Goal: Use online tool/utility: Use online tool/utility

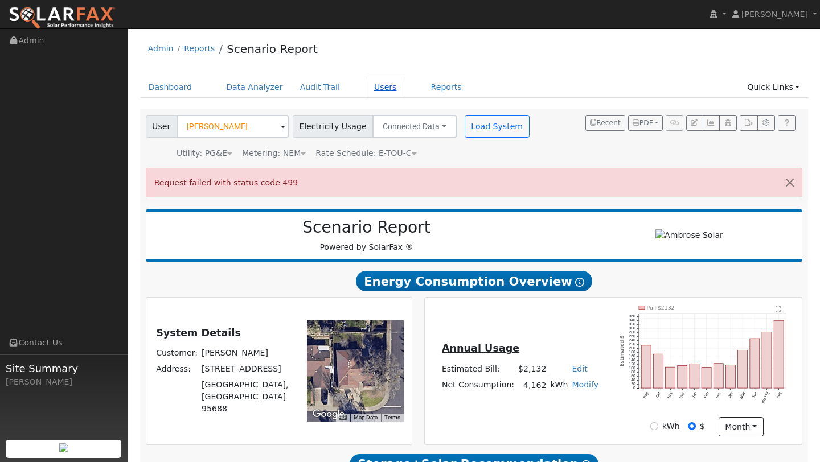
click at [367, 85] on link "Users" at bounding box center [386, 87] width 40 height 21
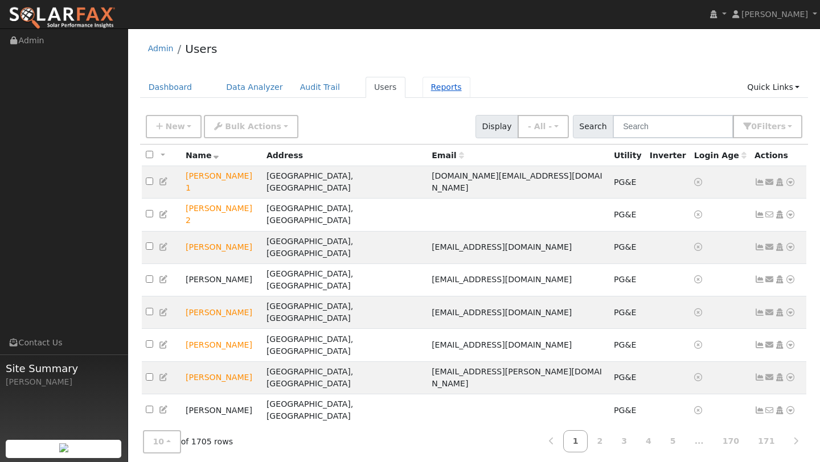
click at [428, 89] on link "Reports" at bounding box center [446, 87] width 48 height 21
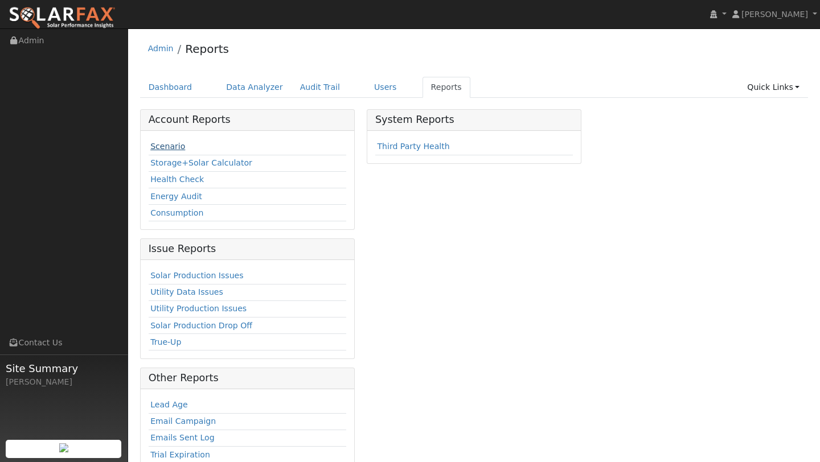
click at [170, 143] on link "Scenario" at bounding box center [167, 146] width 35 height 9
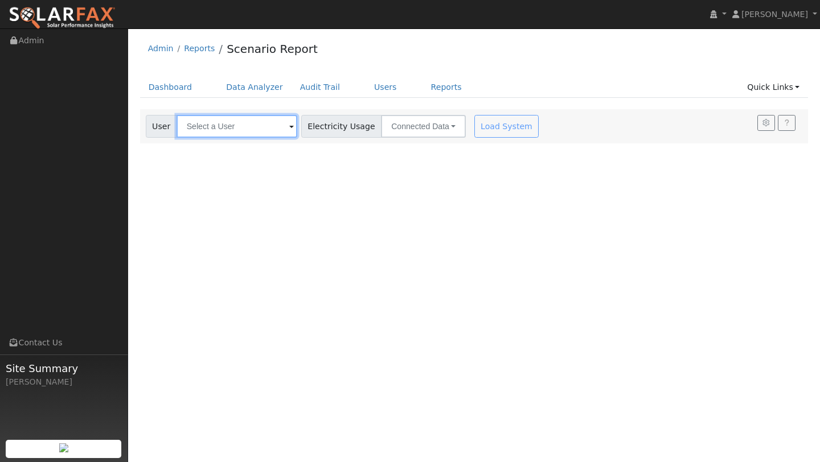
click at [225, 125] on input "text" at bounding box center [237, 126] width 121 height 23
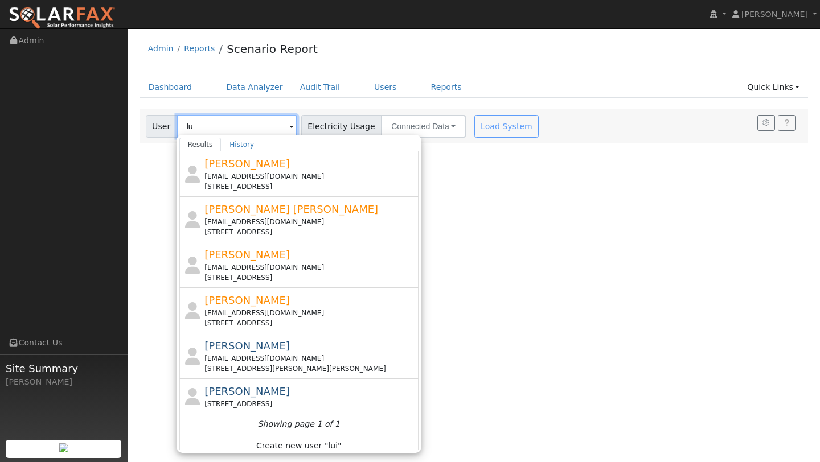
type input "l"
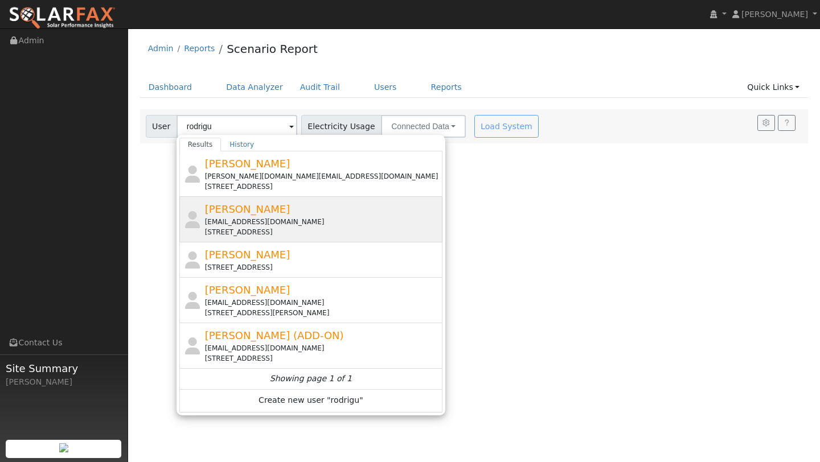
click at [251, 210] on span "Louie Rodriguez" at bounding box center [247, 209] width 85 height 12
type input "Louie Rodriguez"
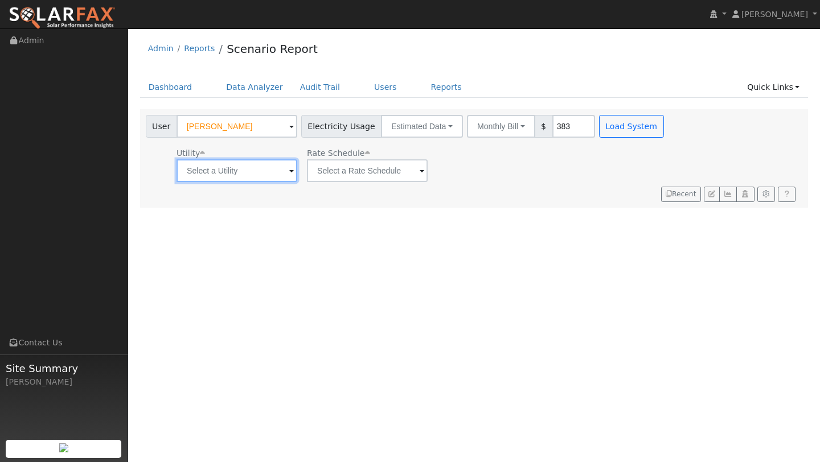
click at [245, 163] on input "text" at bounding box center [237, 170] width 121 height 23
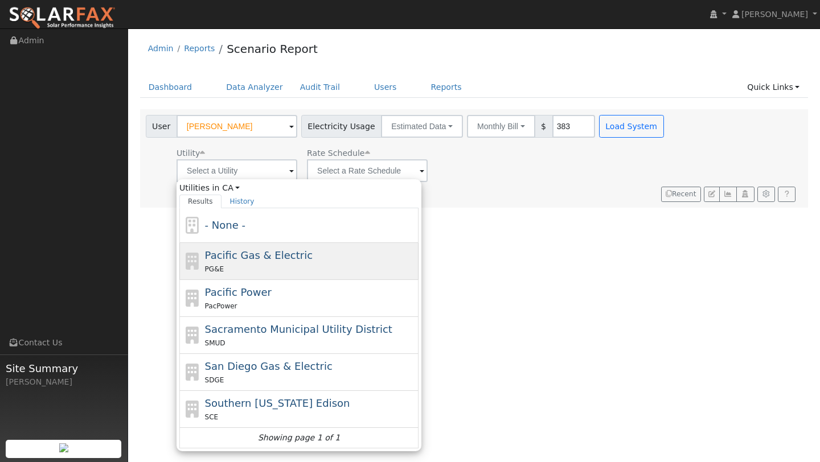
click at [265, 257] on span "Pacific Gas & Electric" at bounding box center [259, 255] width 108 height 12
type input "Pacific Gas & Electric"
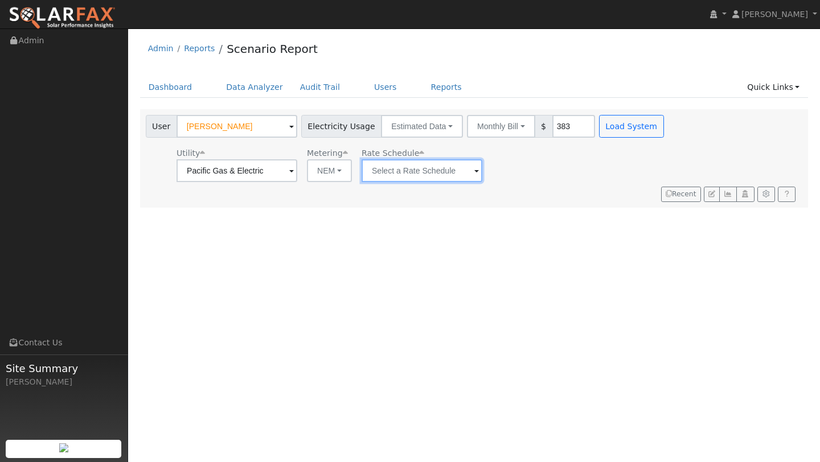
click at [425, 167] on input "text" at bounding box center [422, 170] width 121 height 23
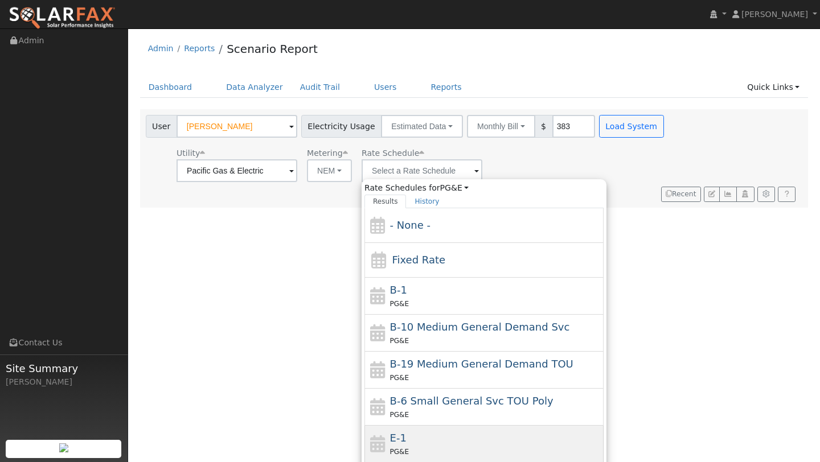
click at [432, 440] on div "E-1 PG&E" at bounding box center [495, 443] width 211 height 27
type input "E-1"
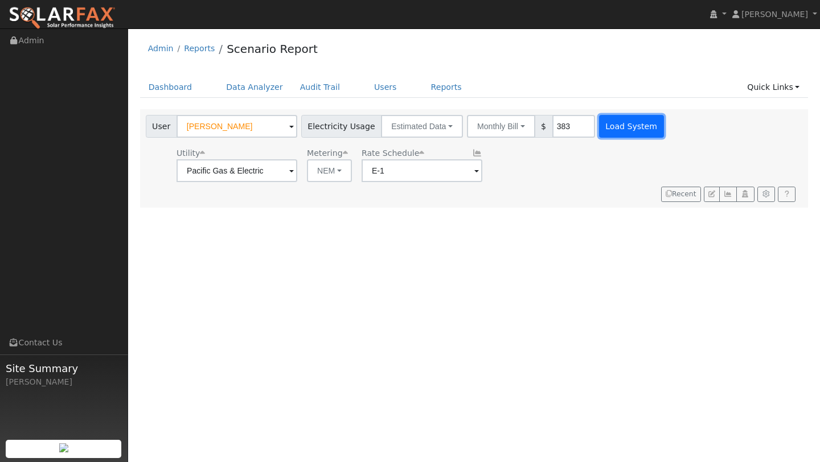
click at [599, 130] on button "Load System" at bounding box center [631, 126] width 65 height 23
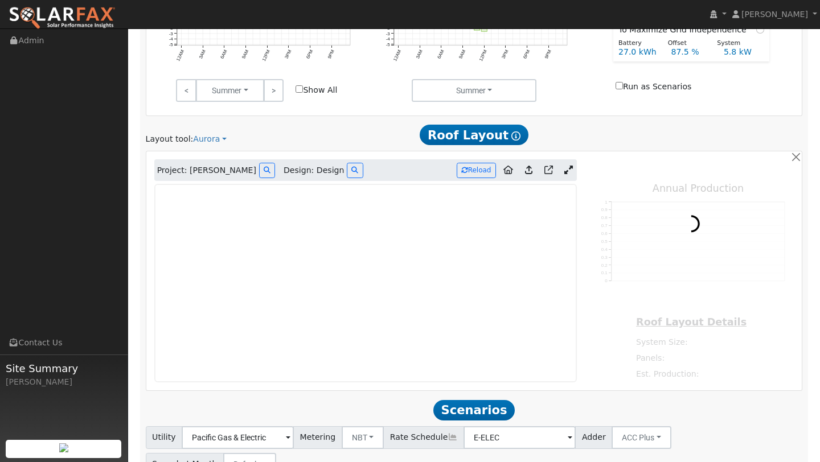
scroll to position [590, 0]
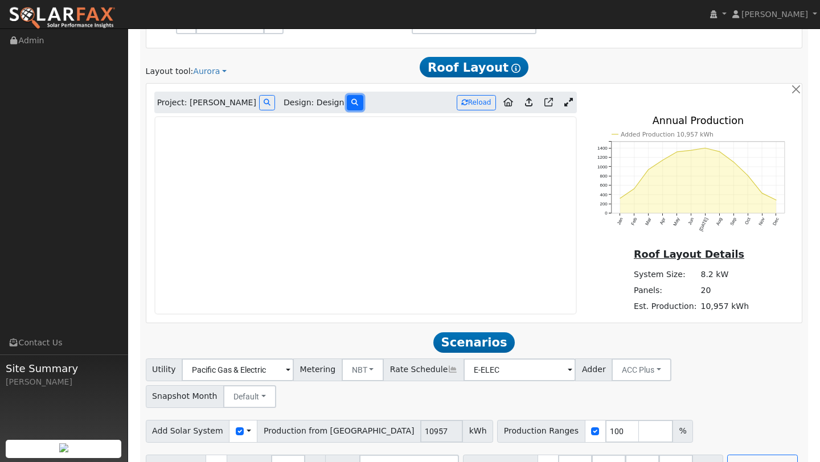
click at [351, 101] on icon at bounding box center [354, 102] width 7 height 7
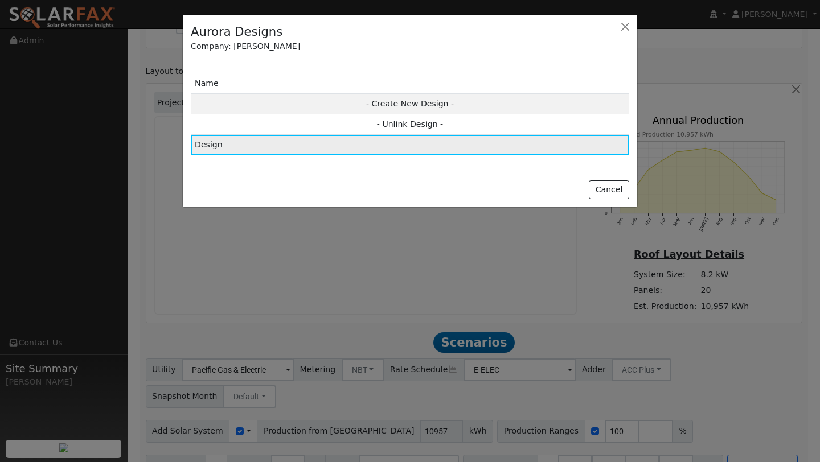
click at [371, 143] on td "Design" at bounding box center [410, 145] width 438 height 20
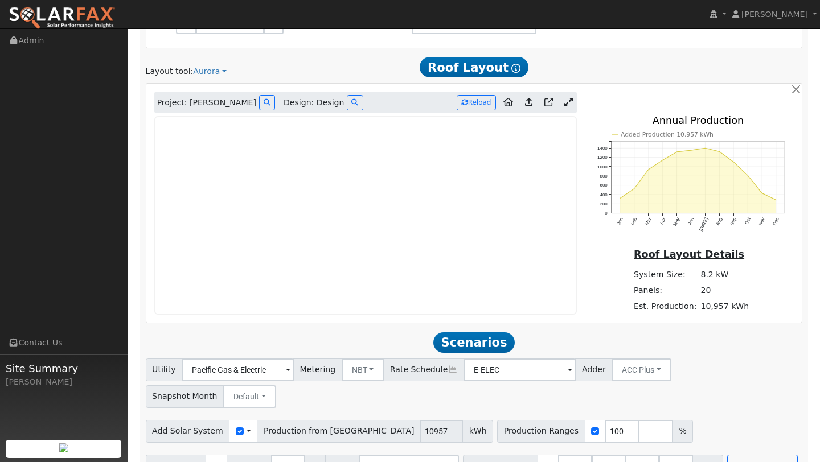
click at [530, 102] on icon at bounding box center [528, 102] width 7 height 9
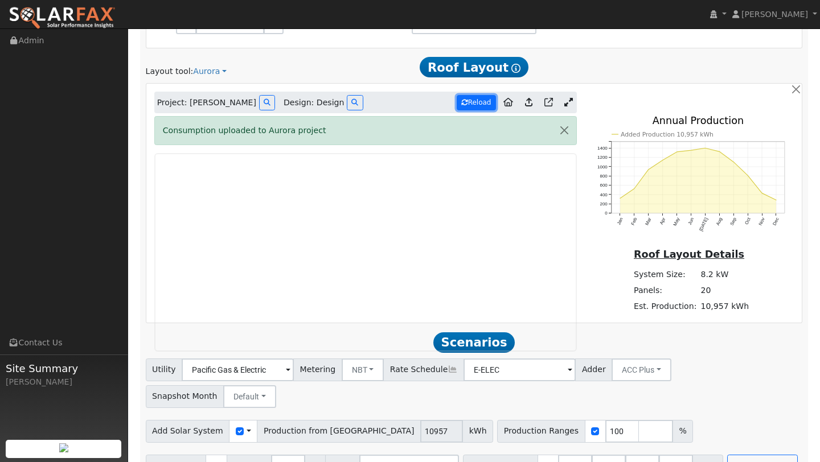
click at [478, 103] on button "Reload" at bounding box center [476, 102] width 39 height 15
click at [569, 97] on link at bounding box center [568, 102] width 17 height 17
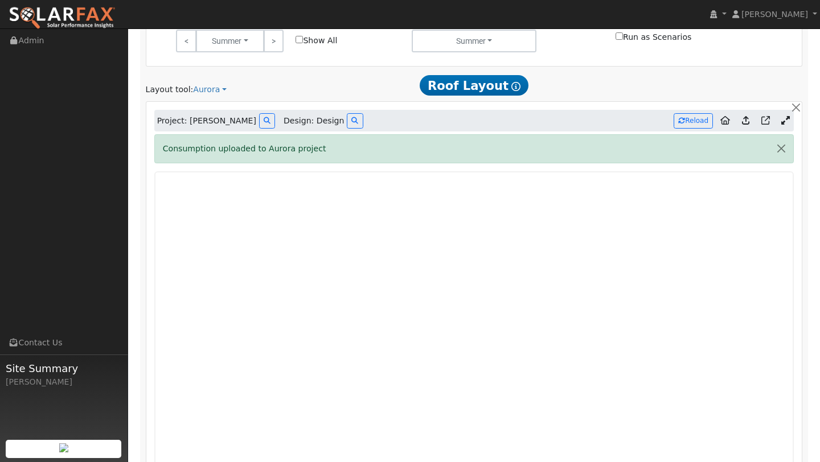
scroll to position [576, 0]
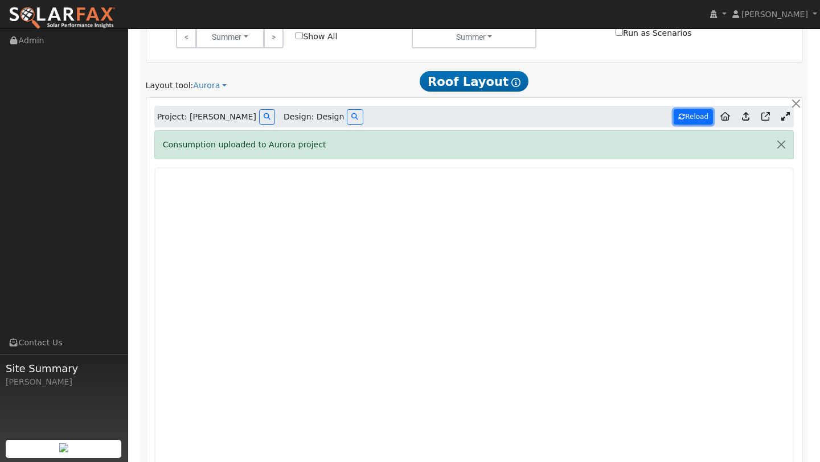
click at [698, 119] on button "Reload" at bounding box center [693, 116] width 39 height 15
type input "10894"
click at [786, 117] on icon at bounding box center [785, 116] width 9 height 9
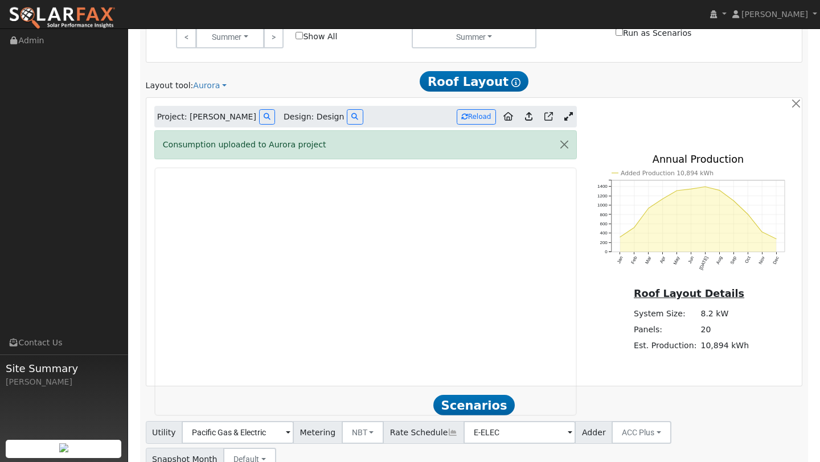
scroll to position [639, 0]
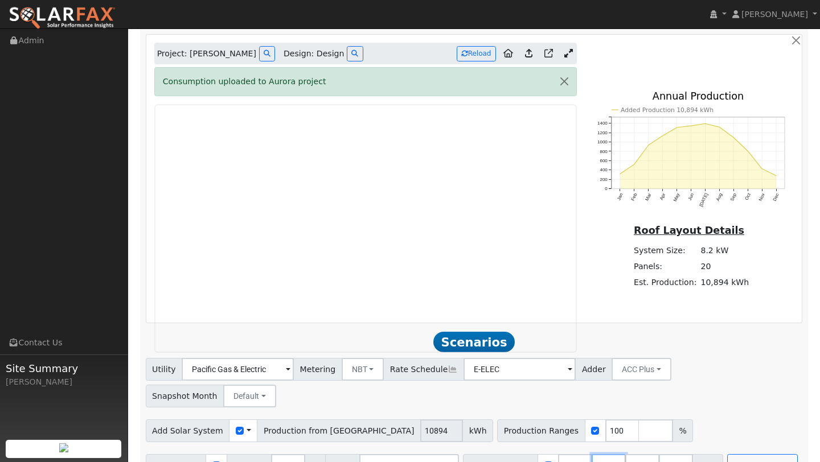
drag, startPoint x: 601, startPoint y: 437, endPoint x: 519, endPoint y: 431, distance: 82.2
click at [519, 454] on div "Battery Ranges 13.5 Overrides Reserve % Mode None None Self Consumption Peak Sa…" at bounding box center [593, 465] width 260 height 23
type input "0"
type input "13.5"
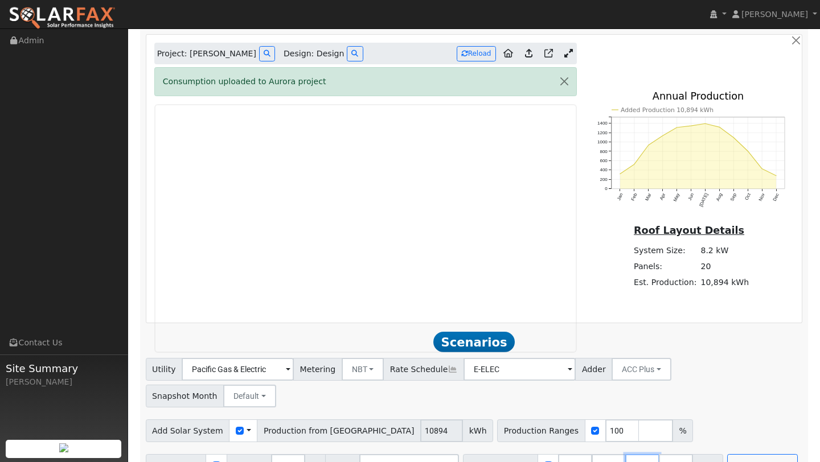
drag, startPoint x: 637, startPoint y: 437, endPoint x: 479, endPoint y: 425, distance: 158.8
click at [479, 450] on div "Add Battery Reserve 10 % Mode Self Consumption Self Consumption Peak Savings AC…" at bounding box center [473, 463] width 661 height 27
click at [730, 454] on button "Run Scenarios" at bounding box center [729, 465] width 70 height 23
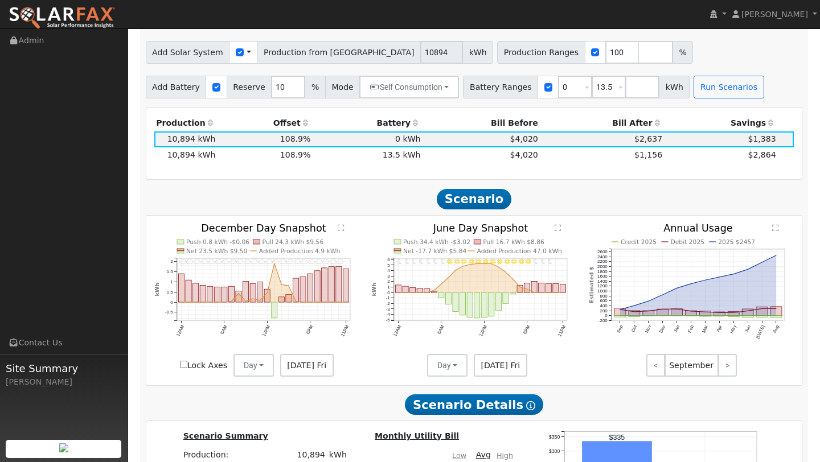
scroll to position [1011, 0]
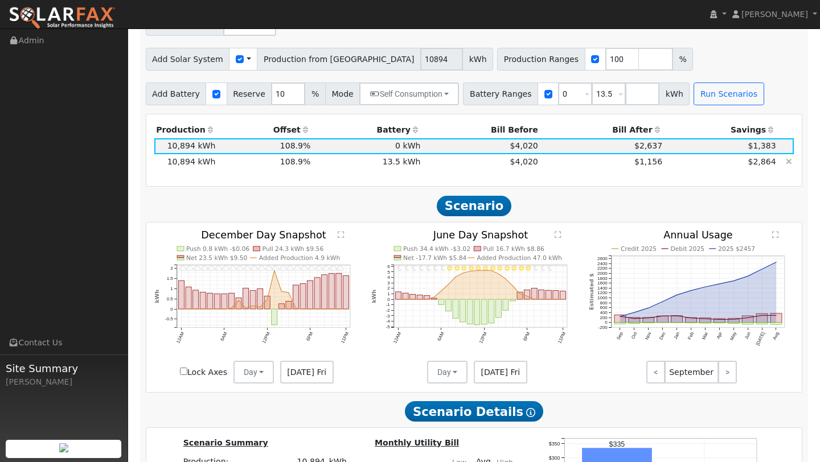
click at [598, 154] on td "$1,156" at bounding box center [602, 162] width 124 height 16
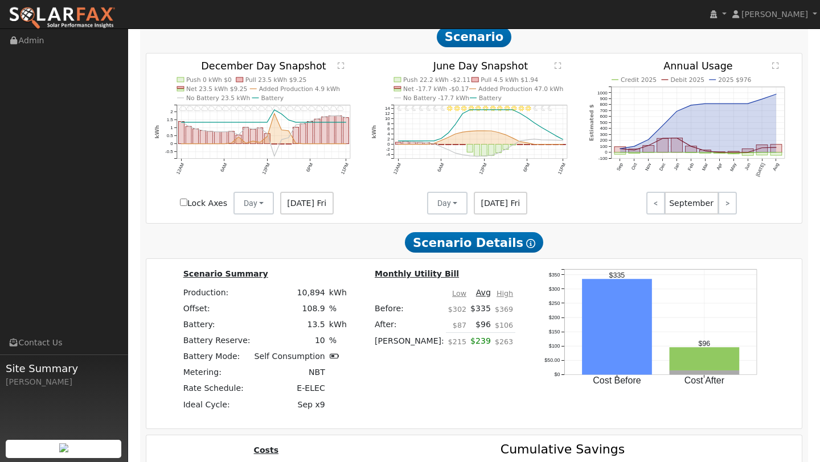
scroll to position [1182, 0]
